Goal: Task Accomplishment & Management: Manage account settings

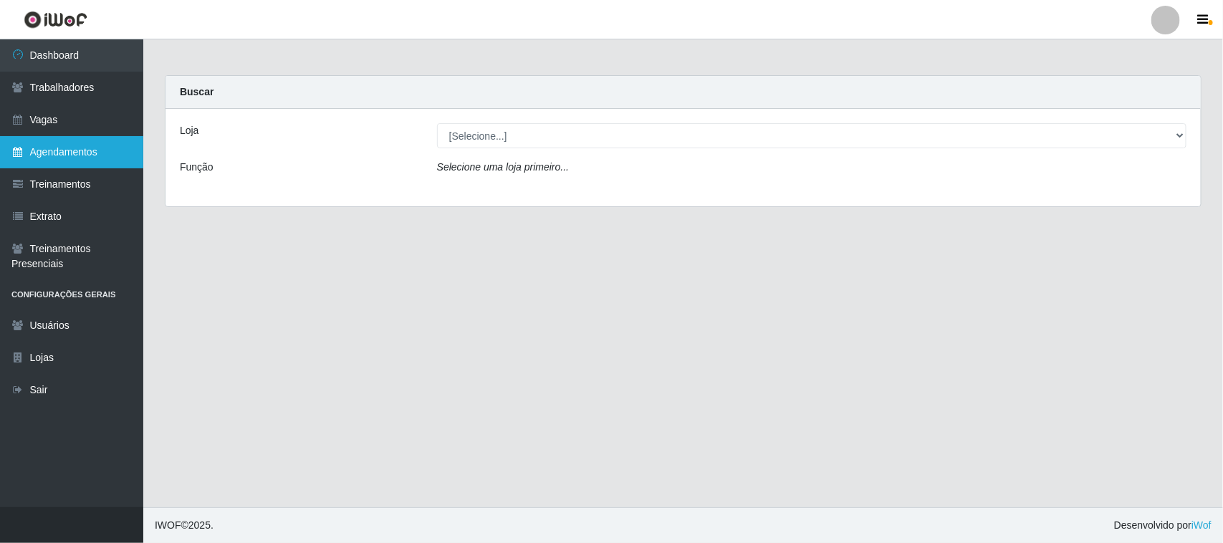
click at [20, 142] on link "Agendamentos" at bounding box center [71, 152] width 143 height 32
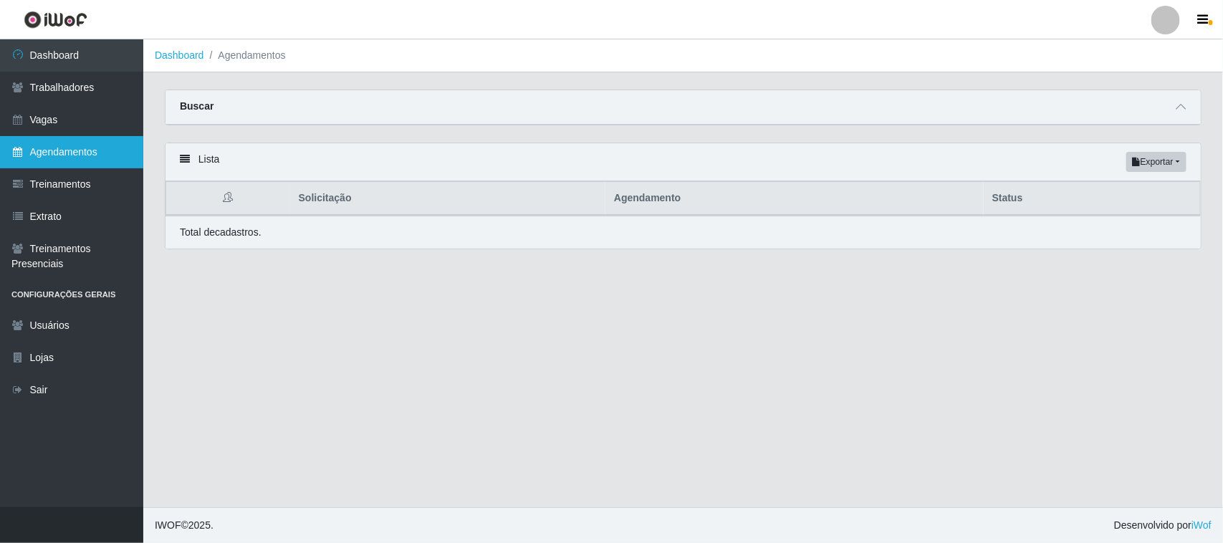
click at [70, 144] on link "Agendamentos" at bounding box center [71, 152] width 143 height 32
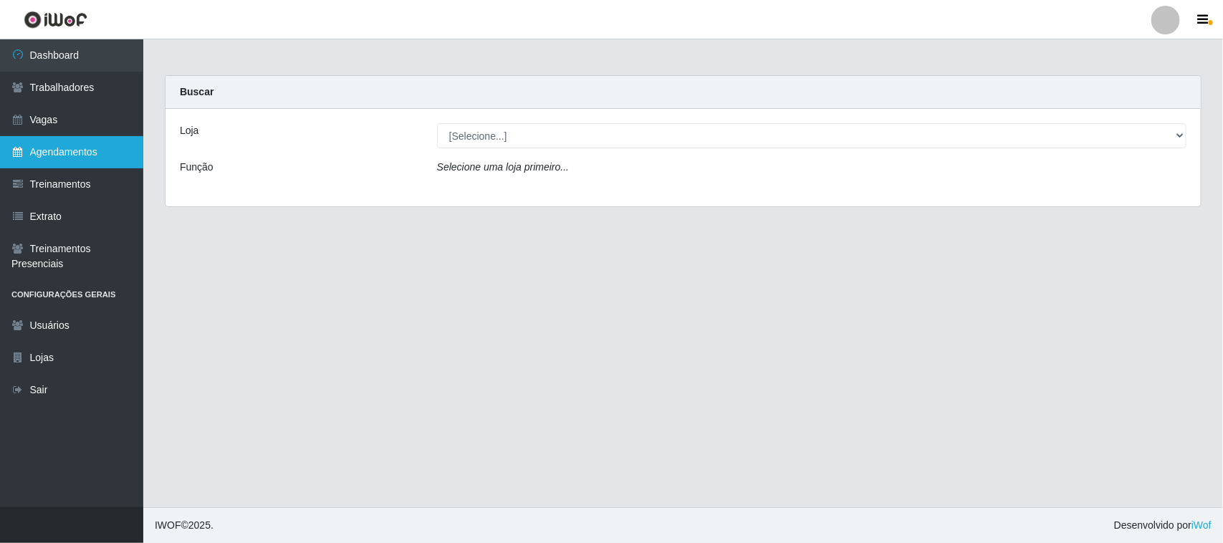
click at [72, 147] on link "Agendamentos" at bounding box center [71, 152] width 143 height 32
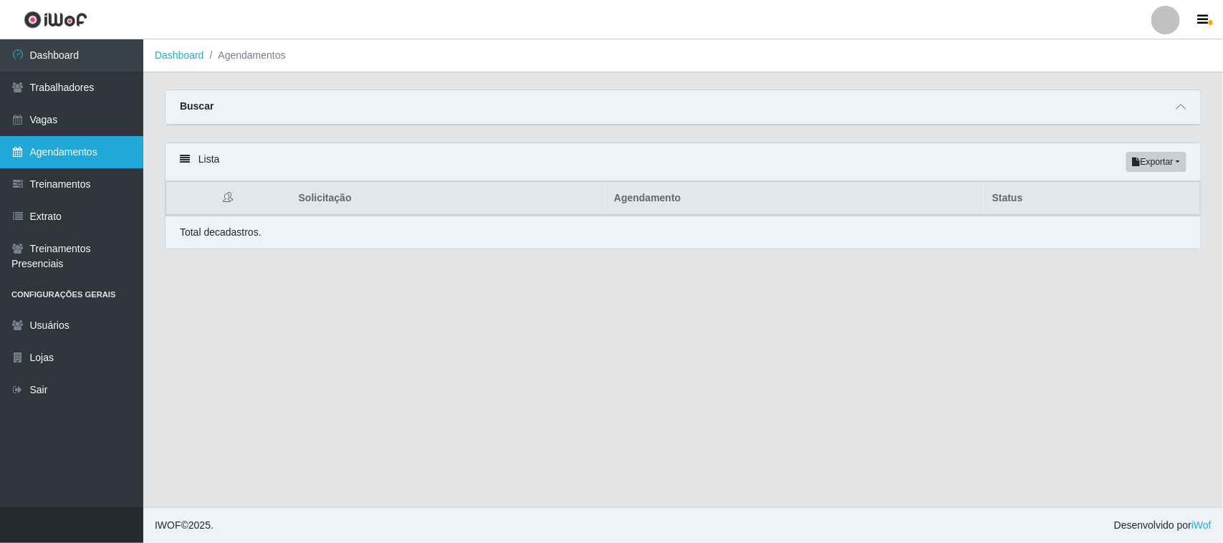
click at [72, 148] on link "Agendamentos" at bounding box center [71, 152] width 143 height 32
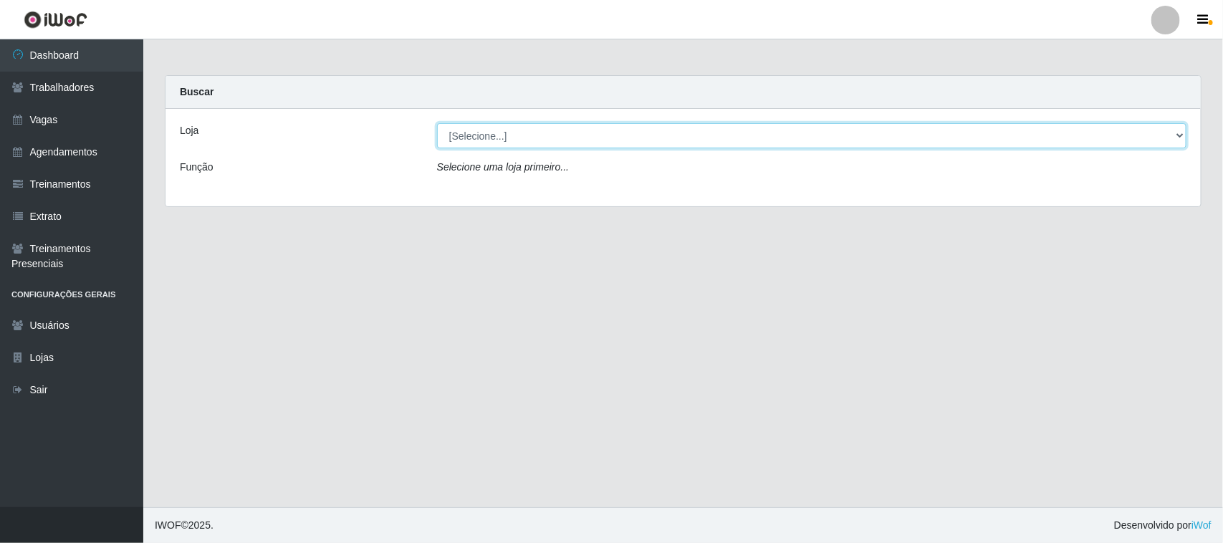
click at [628, 126] on select "[Selecione...] [GEOGRAPHIC_DATA]" at bounding box center [811, 135] width 749 height 25
click at [639, 133] on select "[Selecione...] [GEOGRAPHIC_DATA]" at bounding box center [811, 135] width 749 height 25
click at [639, 134] on select "[Selecione...] [GEOGRAPHIC_DATA]" at bounding box center [811, 135] width 749 height 25
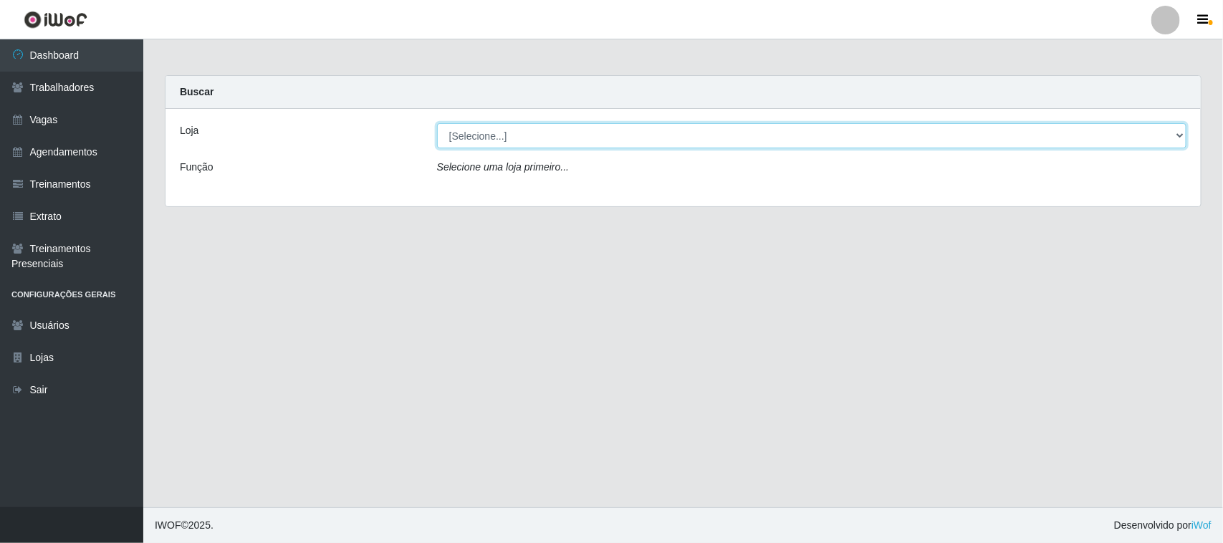
click at [639, 134] on select "[Selecione...] [GEOGRAPHIC_DATA]" at bounding box center [811, 135] width 749 height 25
click at [651, 128] on select "[Selecione...] [GEOGRAPHIC_DATA]" at bounding box center [811, 135] width 749 height 25
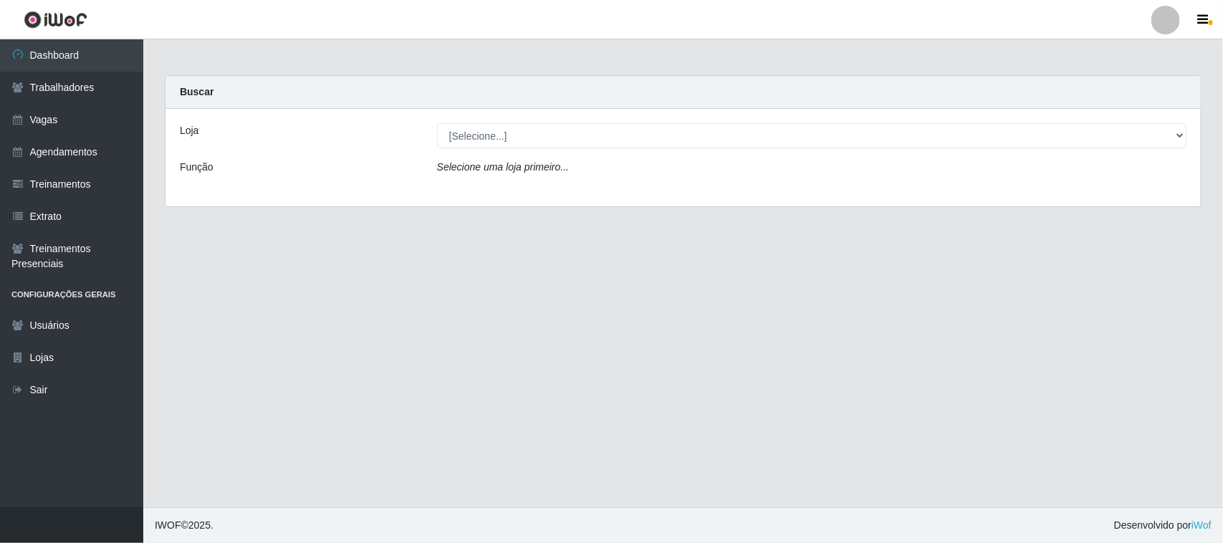
click at [660, 116] on div "Loja [Selecione...] Nova República - Pajuçara Função Selecione uma loja primeir…" at bounding box center [682, 157] width 1035 height 97
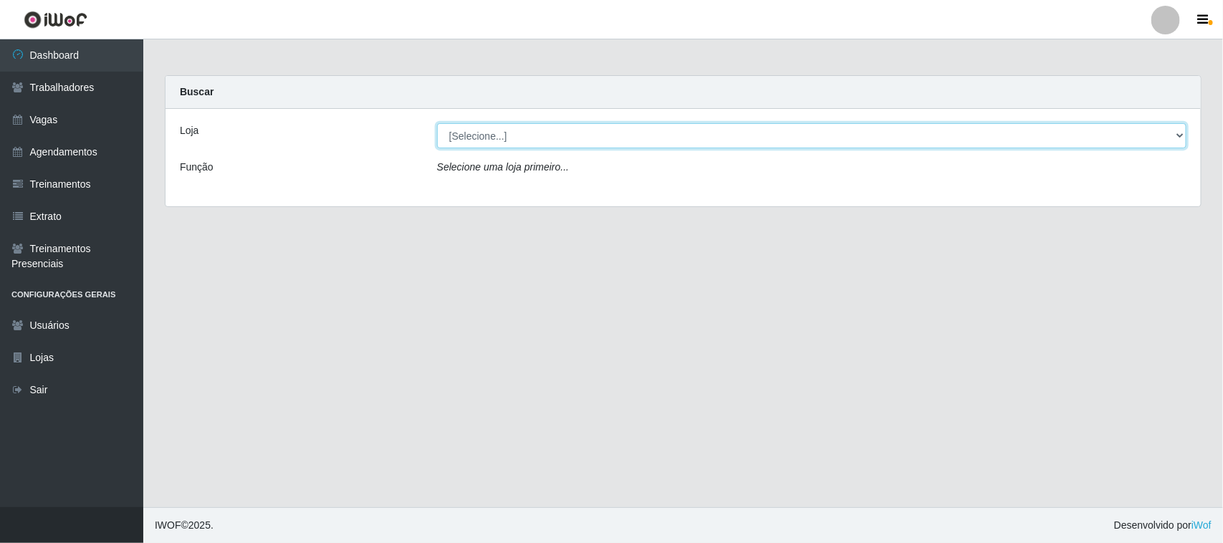
click at [660, 127] on select "[Selecione...] [GEOGRAPHIC_DATA]" at bounding box center [811, 135] width 749 height 25
select select "65"
click at [437, 123] on select "[Selecione...] [GEOGRAPHIC_DATA]" at bounding box center [811, 135] width 749 height 25
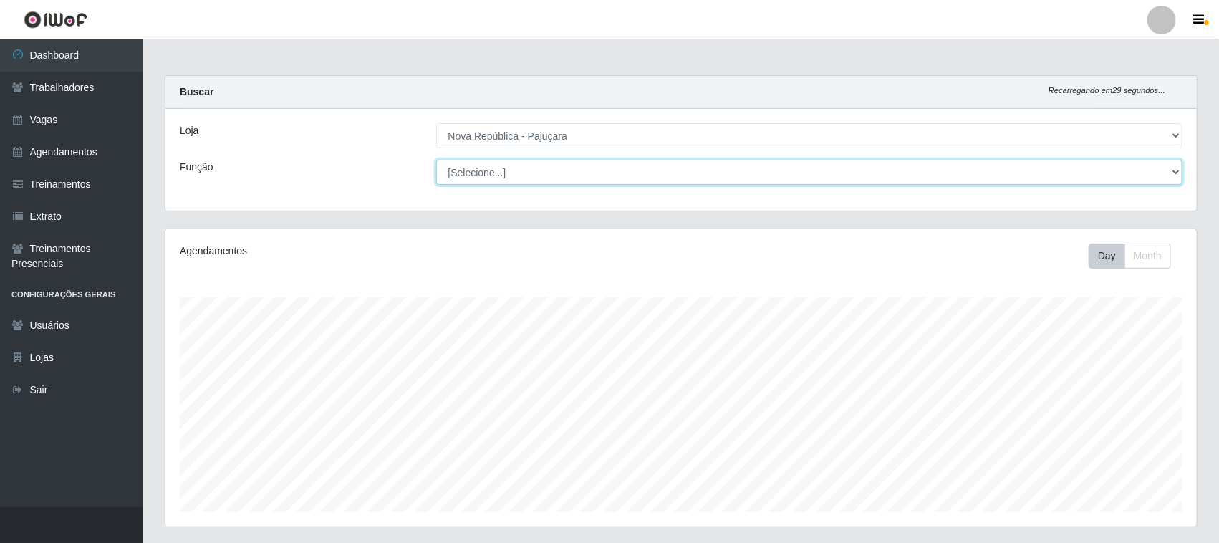
click at [671, 165] on select "[Selecione...] Balconista Operador de Caixa Repositor" at bounding box center [809, 172] width 747 height 25
select select "22"
click at [436, 160] on select "[Selecione...] Balconista Operador de Caixa Repositor" at bounding box center [809, 172] width 747 height 25
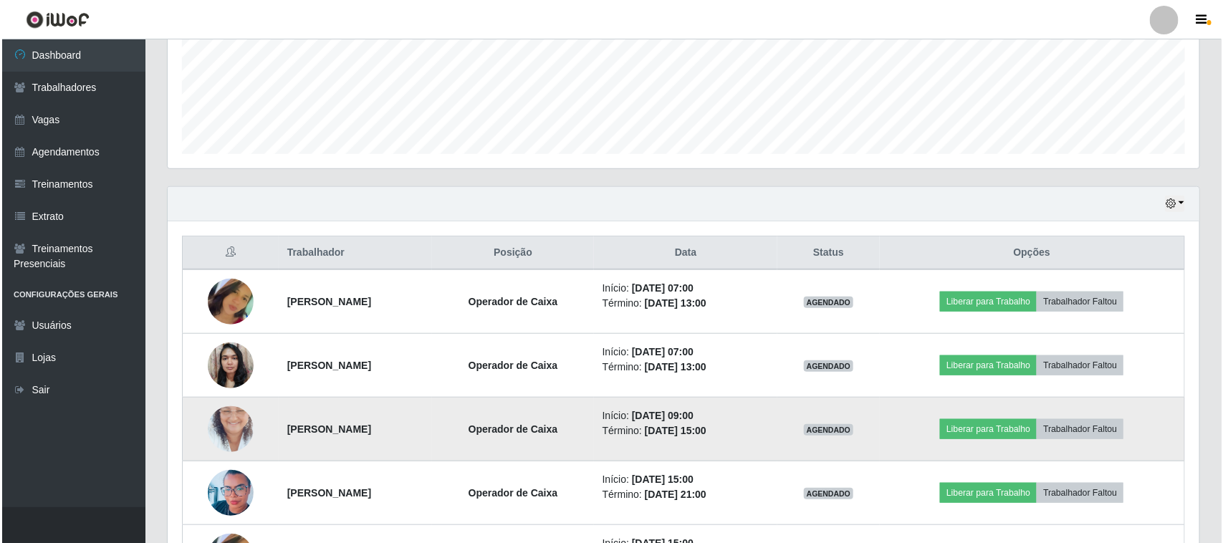
scroll to position [448, 0]
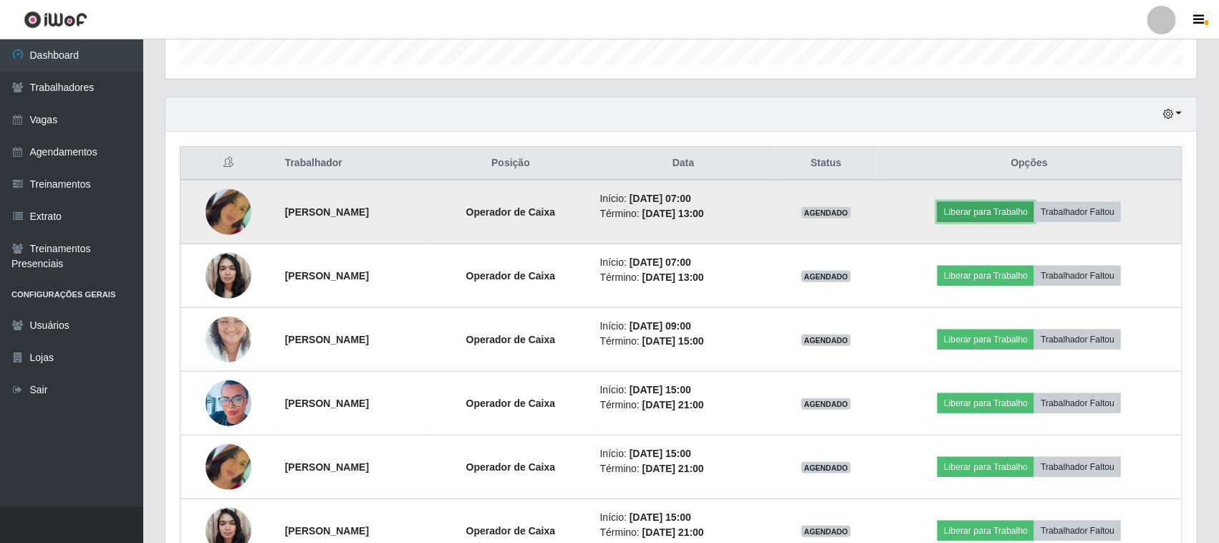
click at [997, 208] on button "Liberar para Trabalho" at bounding box center [986, 212] width 97 height 20
click at [967, 206] on button "Liberar para Trabalho" at bounding box center [986, 212] width 97 height 20
click at [967, 208] on button "Liberar para Trabalho" at bounding box center [986, 212] width 97 height 20
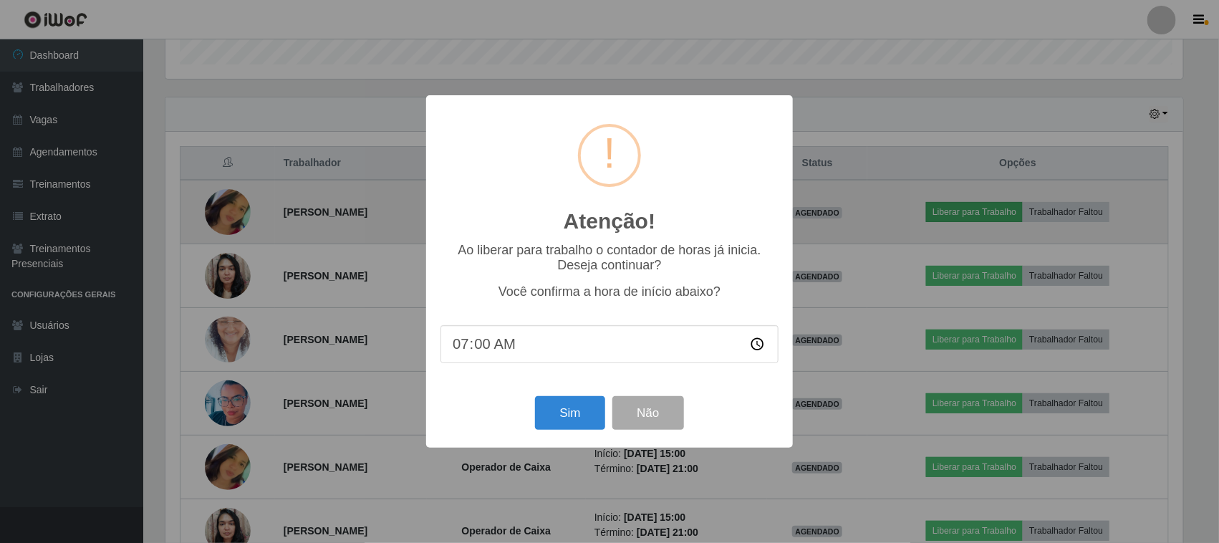
scroll to position [298, 1022]
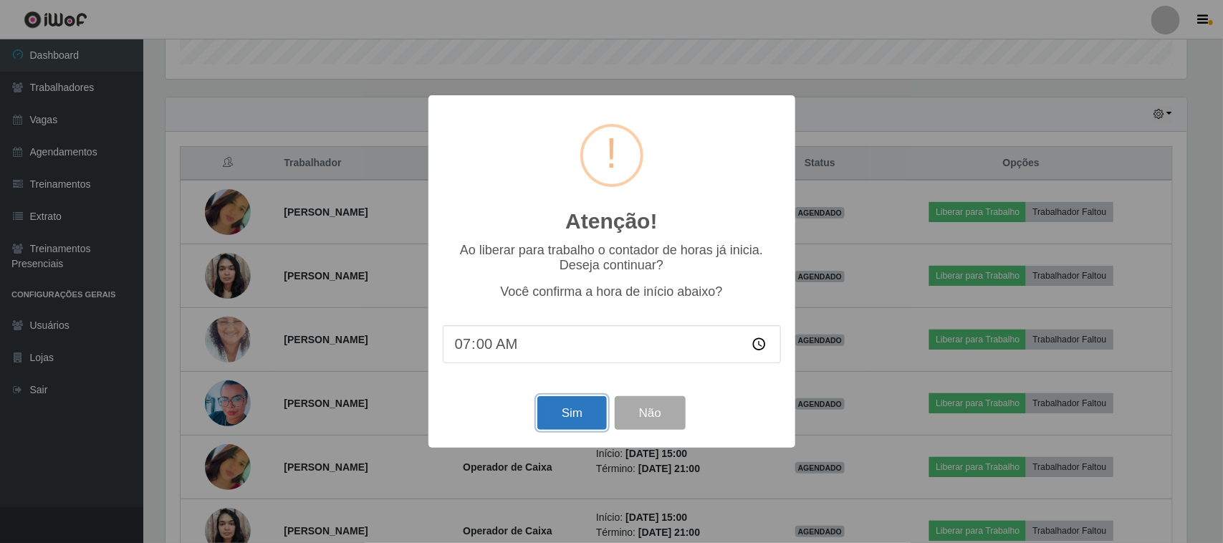
click at [565, 418] on button "Sim" at bounding box center [571, 413] width 69 height 34
click at [565, 418] on div "Atenção! × Ao liberar para trabalho o contador de horas já inicia. Deseja conti…" at bounding box center [611, 271] width 1223 height 543
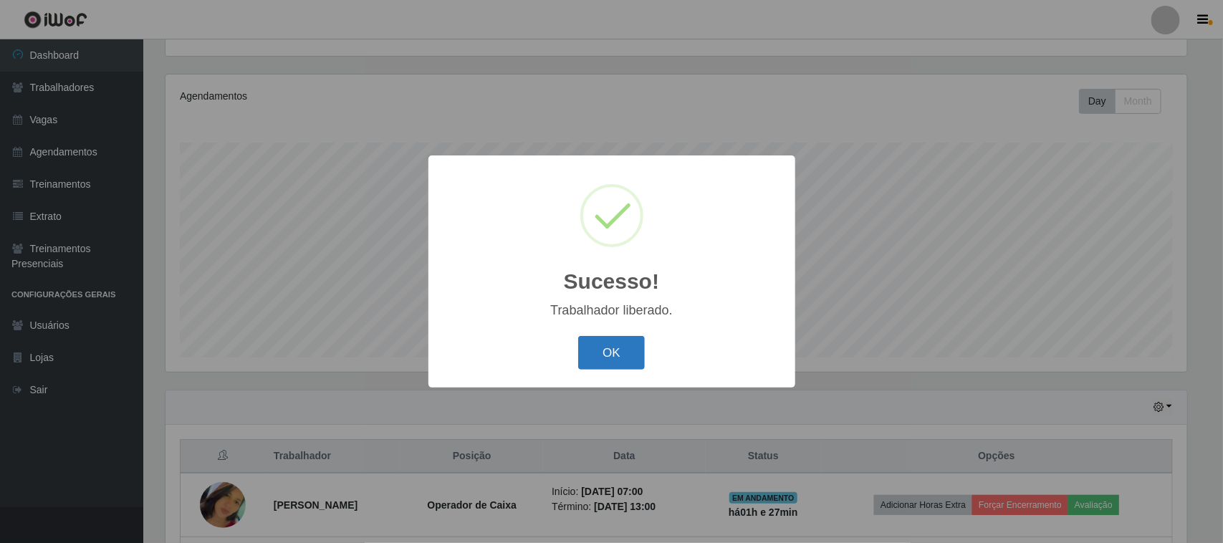
click at [602, 355] on button "OK" at bounding box center [611, 353] width 67 height 34
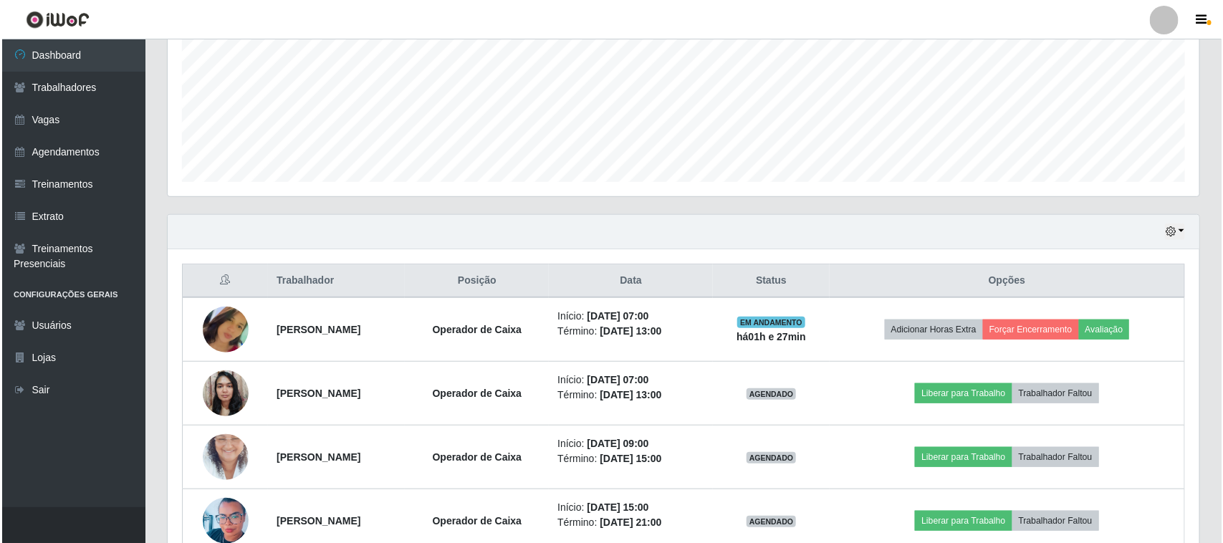
scroll to position [334, 0]
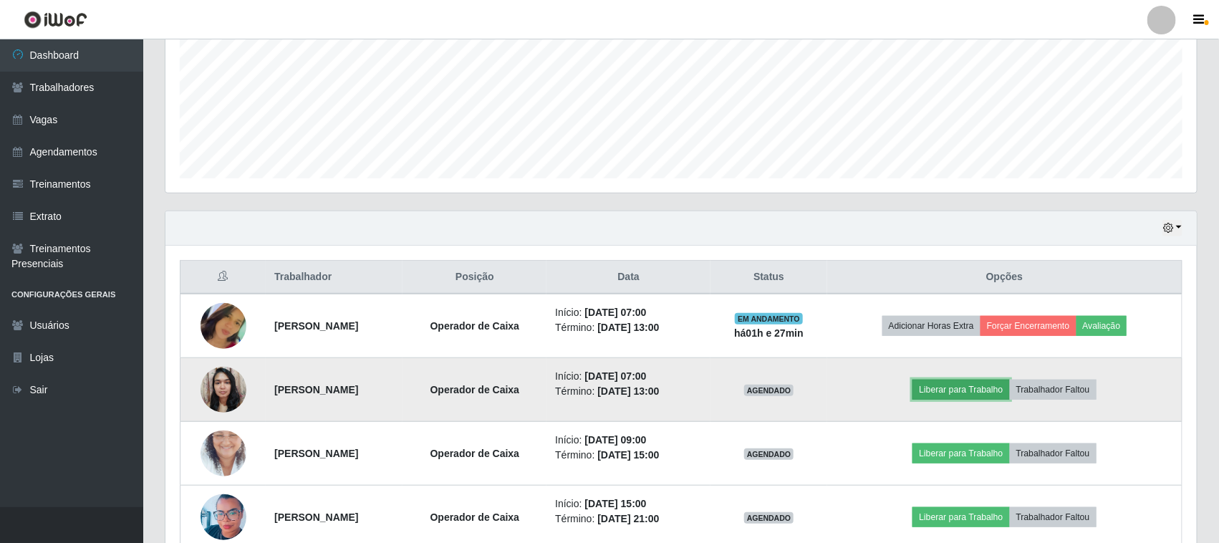
click at [1009, 390] on button "Liberar para Trabalho" at bounding box center [961, 390] width 97 height 20
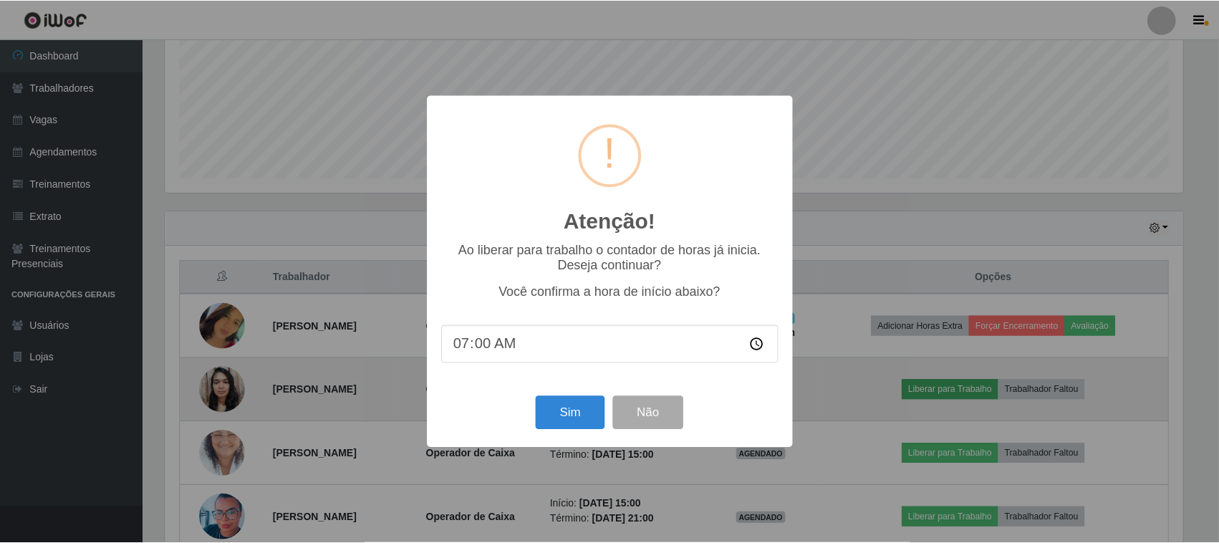
scroll to position [298, 1022]
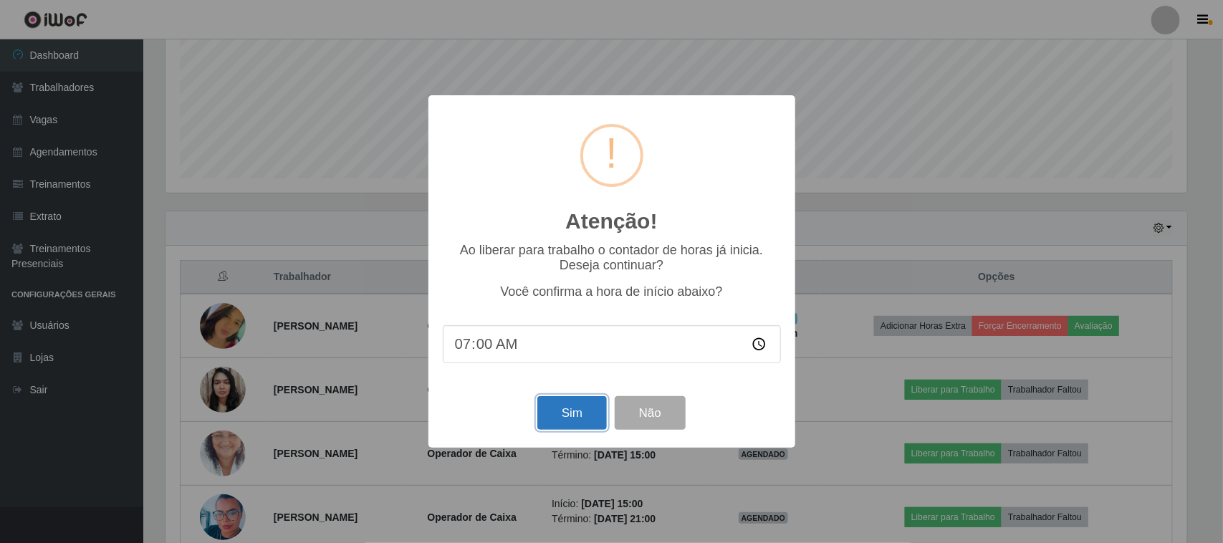
click at [563, 430] on button "Sim" at bounding box center [571, 413] width 69 height 34
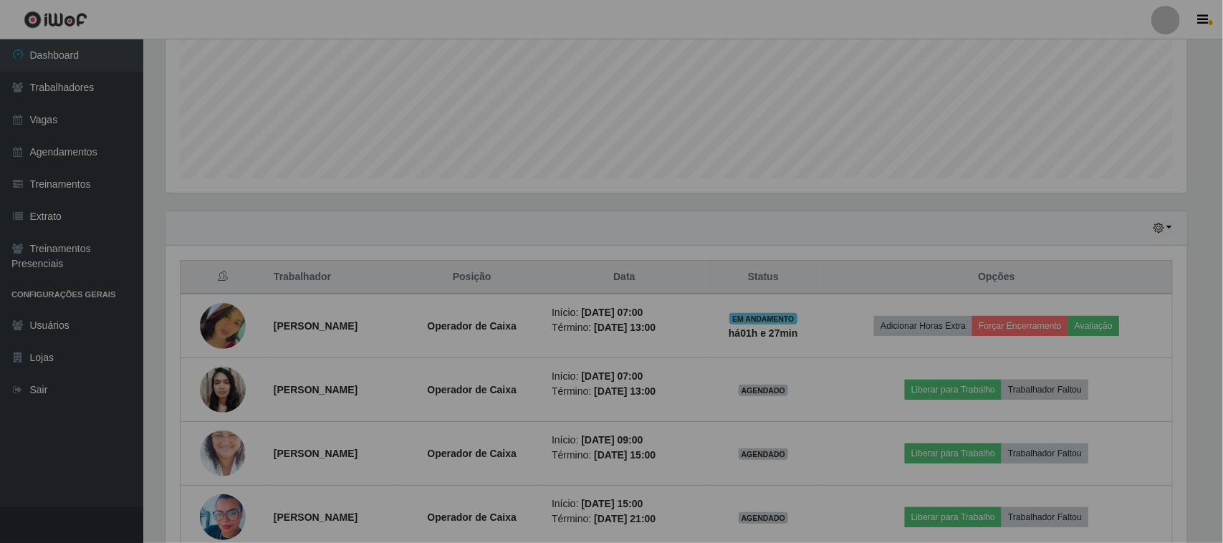
click at [563, 430] on div "Atenção! × Ao liberar para trabalho o contador de horas já inicia. Deseja conti…" at bounding box center [611, 271] width 1223 height 543
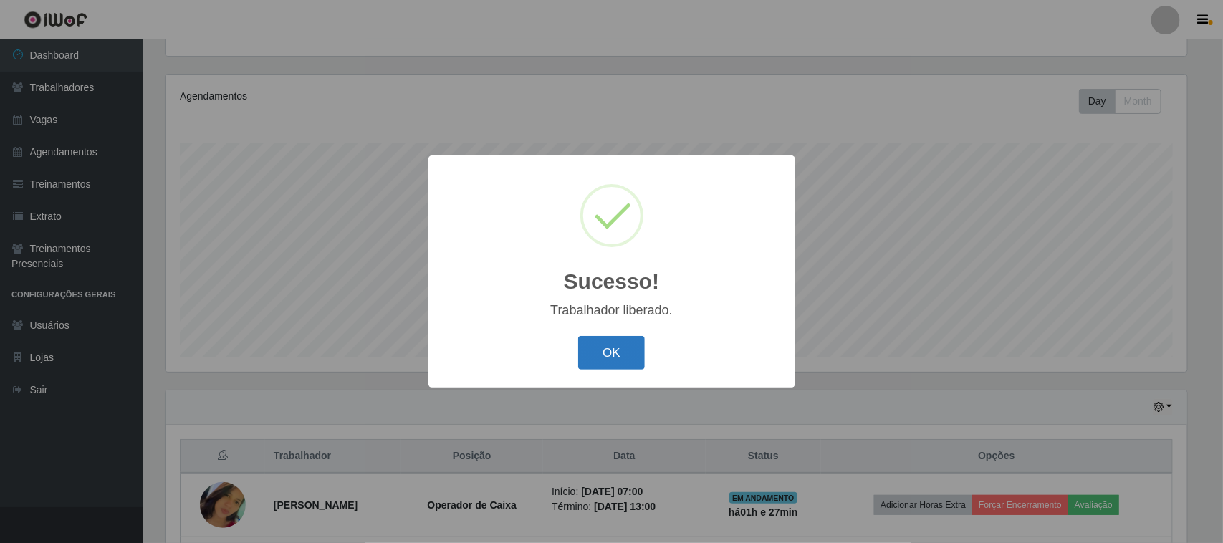
click at [621, 353] on button "OK" at bounding box center [611, 353] width 67 height 34
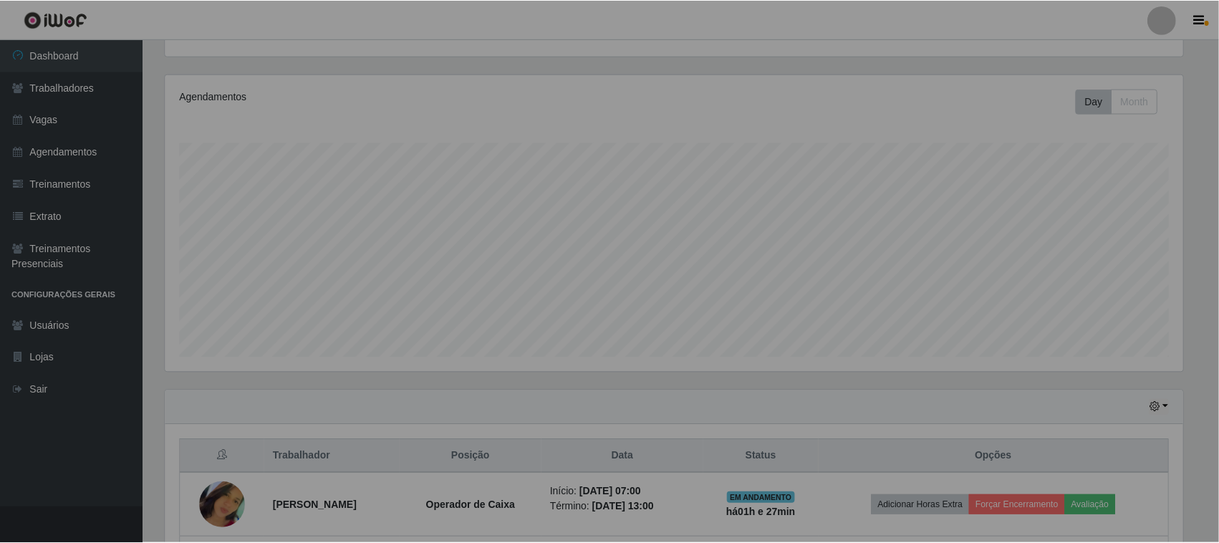
scroll to position [0, 0]
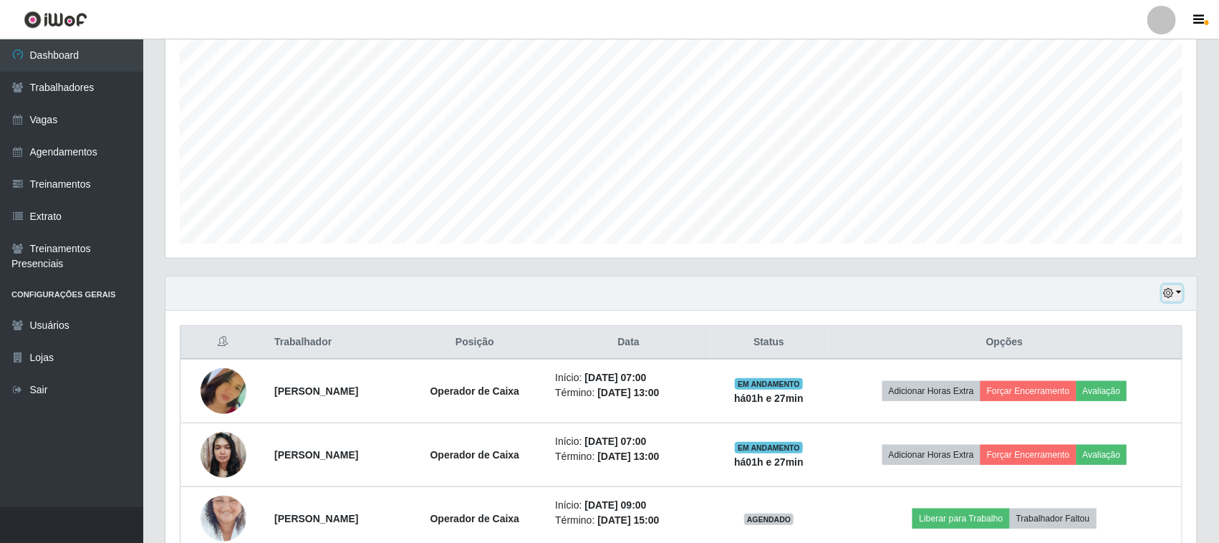
click at [1182, 294] on button "button" at bounding box center [1173, 293] width 20 height 16
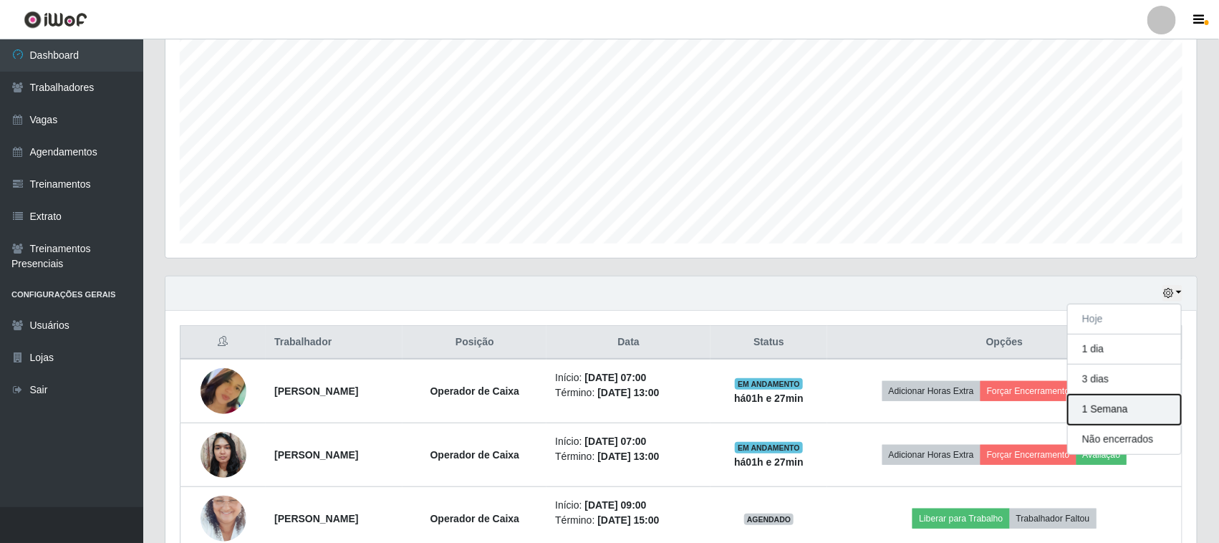
click at [1161, 405] on button "1 Semana" at bounding box center [1124, 410] width 113 height 30
click at [1161, 311] on div "Hoje 1 dia 3 dias 1 Semana Não encerrados" at bounding box center [681, 294] width 1032 height 34
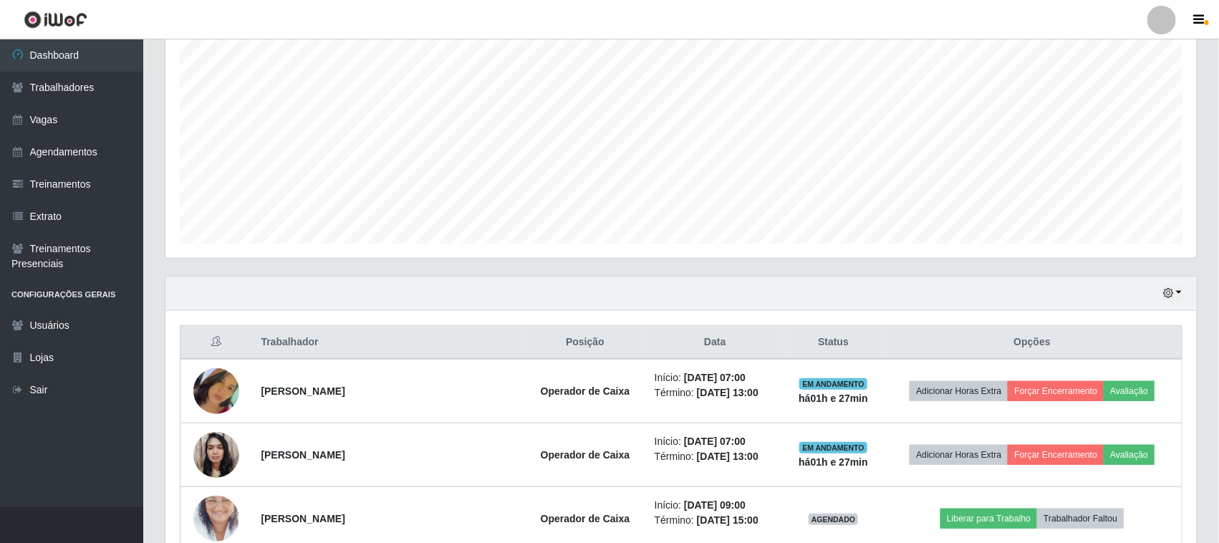
click at [1186, 120] on div "Agendamentos Day Month 09/08 Agendamentos 18" at bounding box center [681, 109] width 1032 height 297
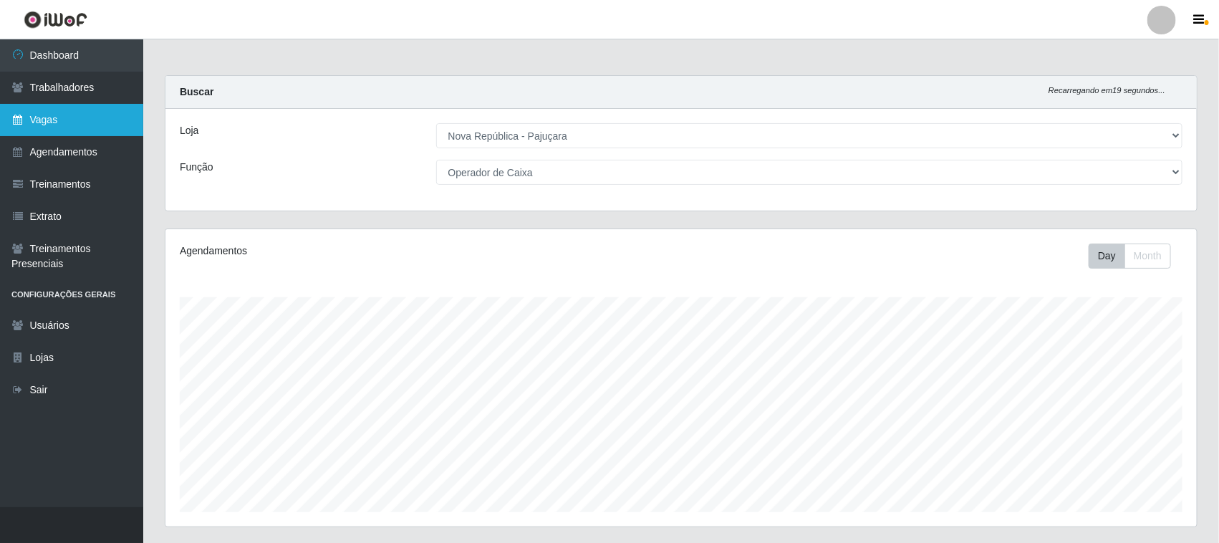
click at [100, 119] on link "Vagas" at bounding box center [71, 120] width 143 height 32
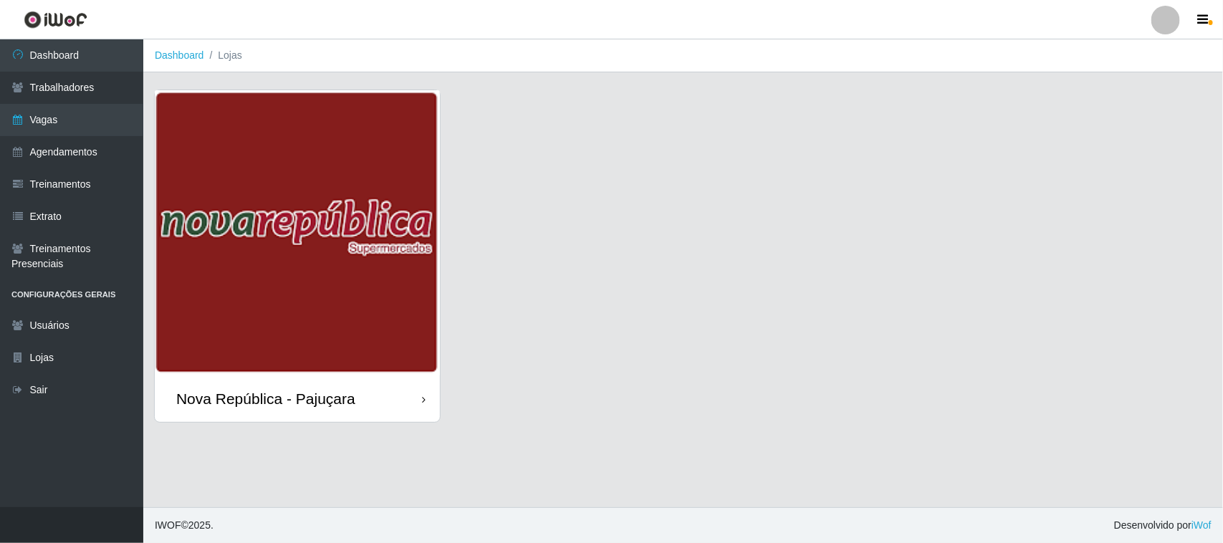
click at [180, 135] on img at bounding box center [297, 232] width 285 height 285
